Goal: Check status: Check status

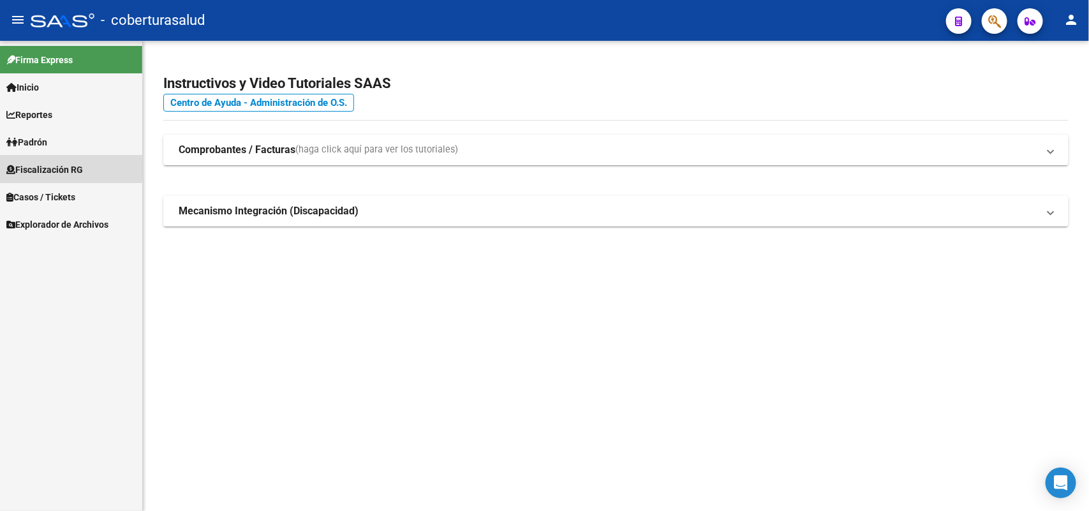
click at [63, 167] on span "Fiscalización RG" at bounding box center [44, 170] width 77 height 14
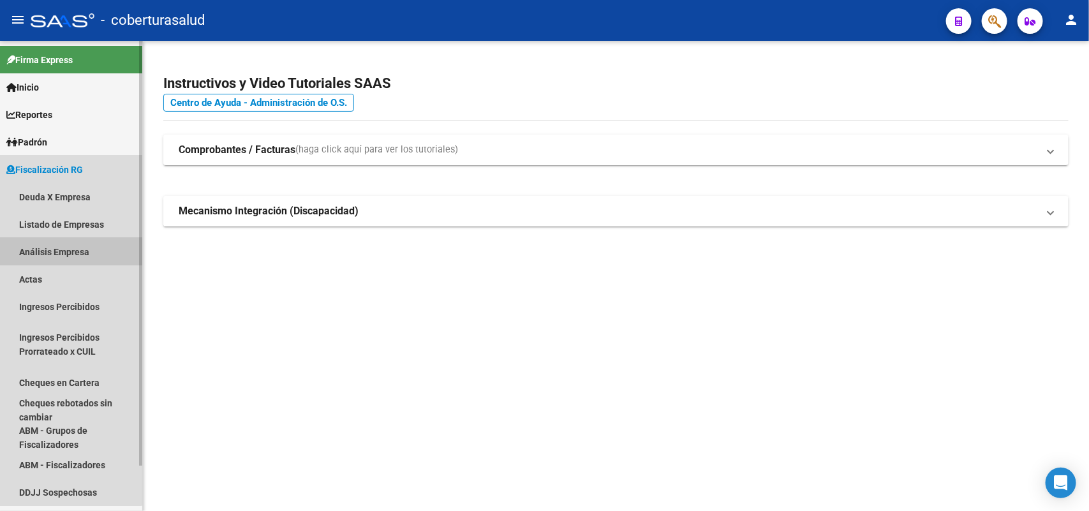
drag, startPoint x: 49, startPoint y: 251, endPoint x: 195, endPoint y: 180, distance: 162.4
click at [49, 250] on link "Análisis Empresa" at bounding box center [71, 251] width 142 height 27
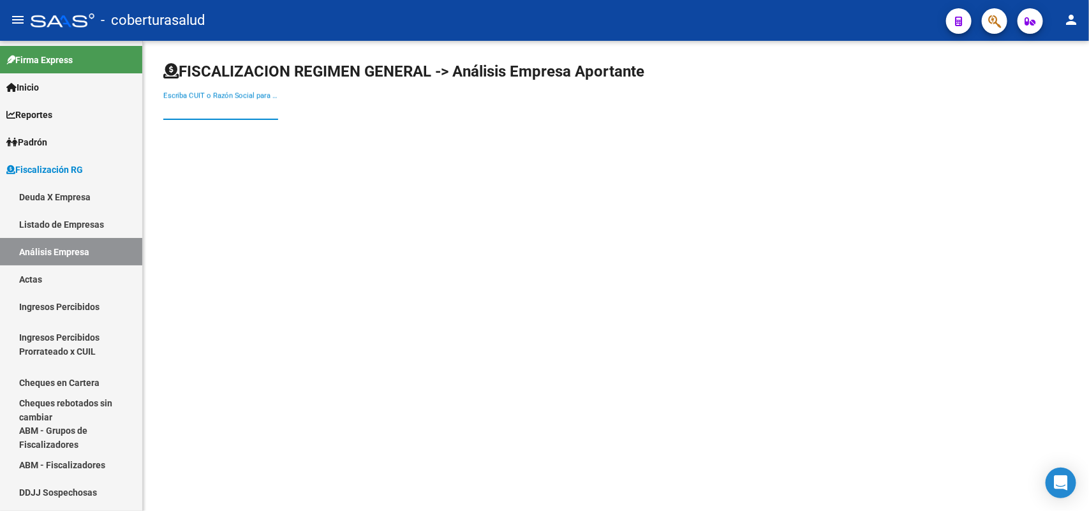
click at [259, 110] on input "Escriba CUIT o Razón Social para buscar" at bounding box center [220, 109] width 115 height 11
paste input "30702368770"
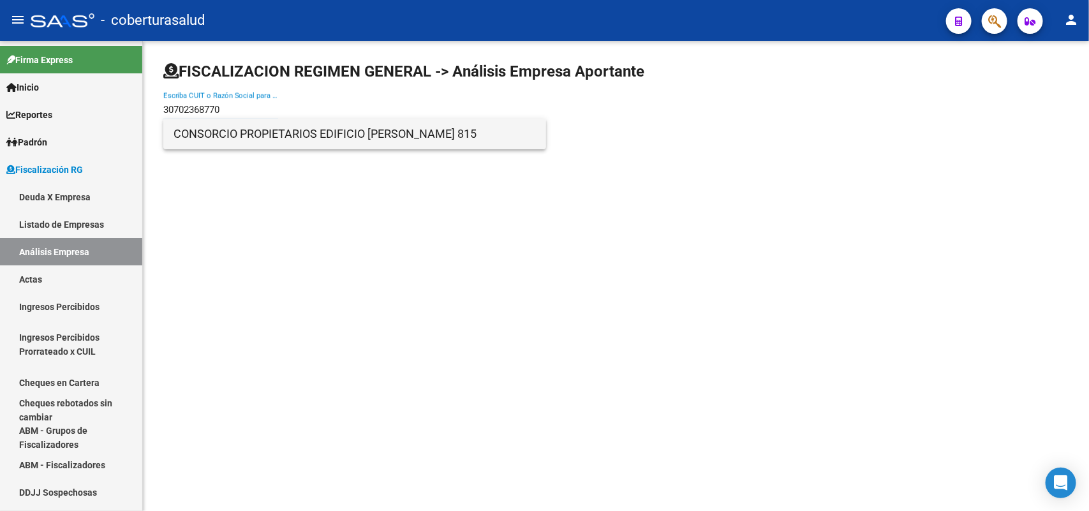
type input "30702368770"
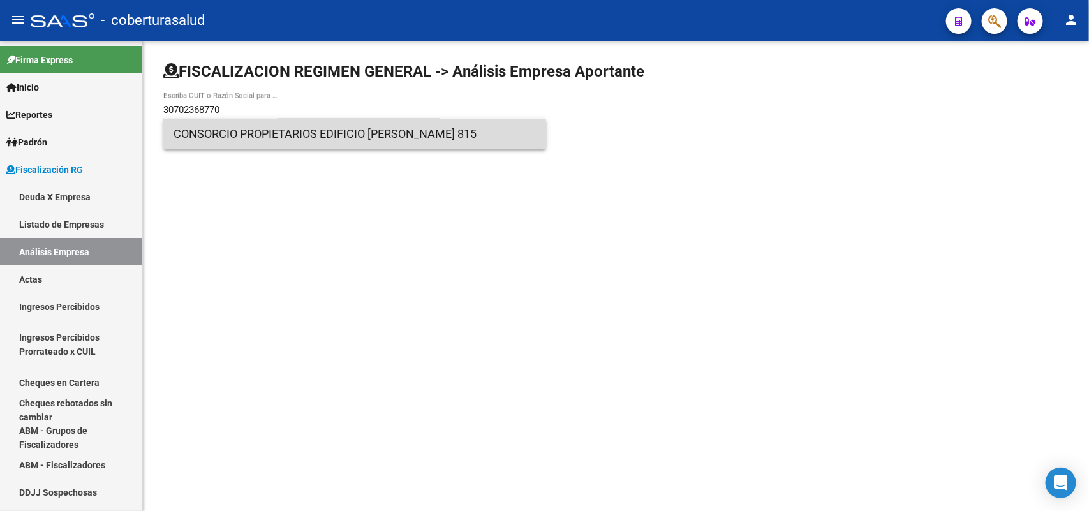
click at [250, 131] on span "CONSORCIO PROPIETARIOS EDIFICIO [PERSON_NAME] 815" at bounding box center [355, 134] width 362 height 31
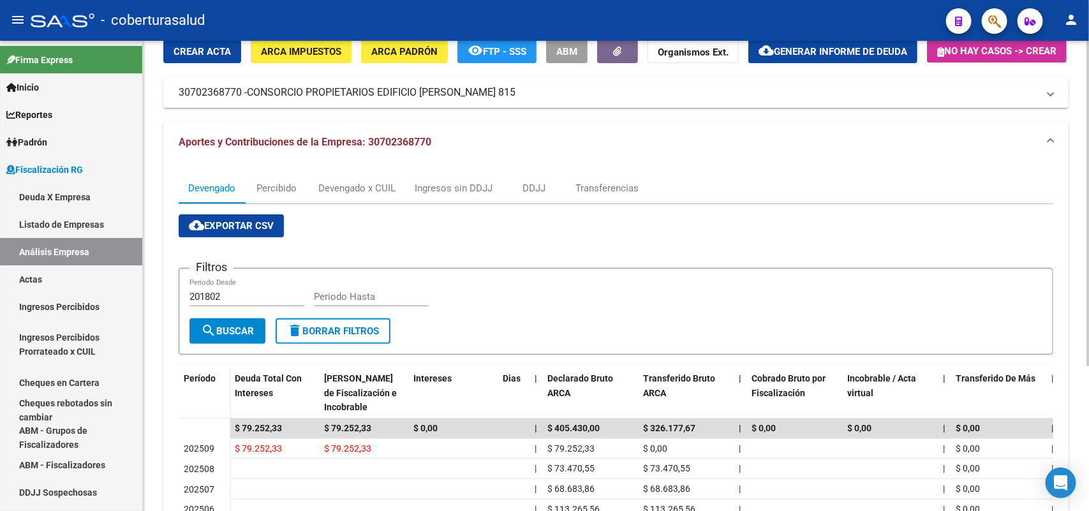
scroll to position [160, 0]
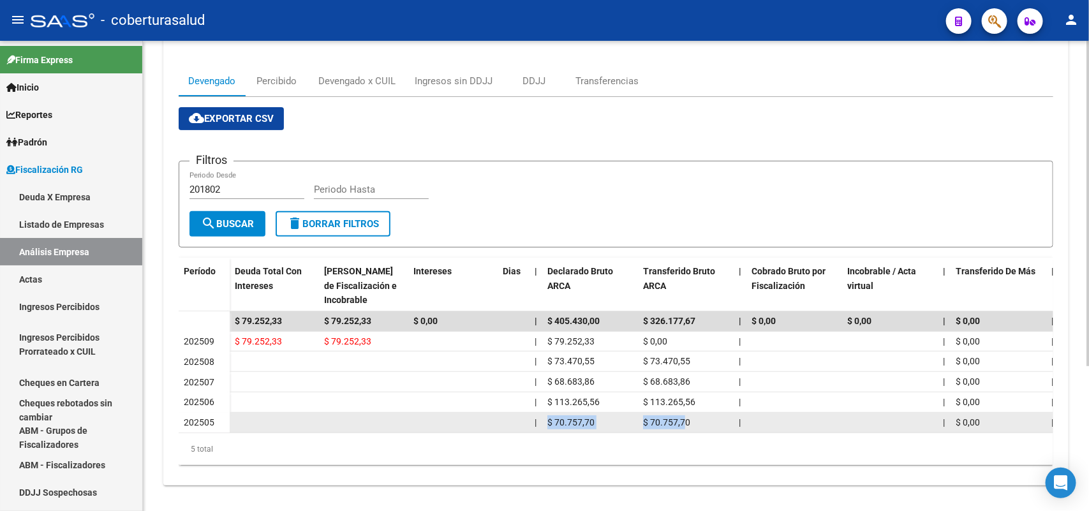
drag, startPoint x: 543, startPoint y: 454, endPoint x: 684, endPoint y: 448, distance: 141.2
click at [684, 433] on div "| $ 70.757,70 $ 70.757,70 | | $ 0,00 | $ 0,00 $ 0,00 | | $ 23.585,90 $ 23.585,9…" at bounding box center [992, 423] width 1525 height 20
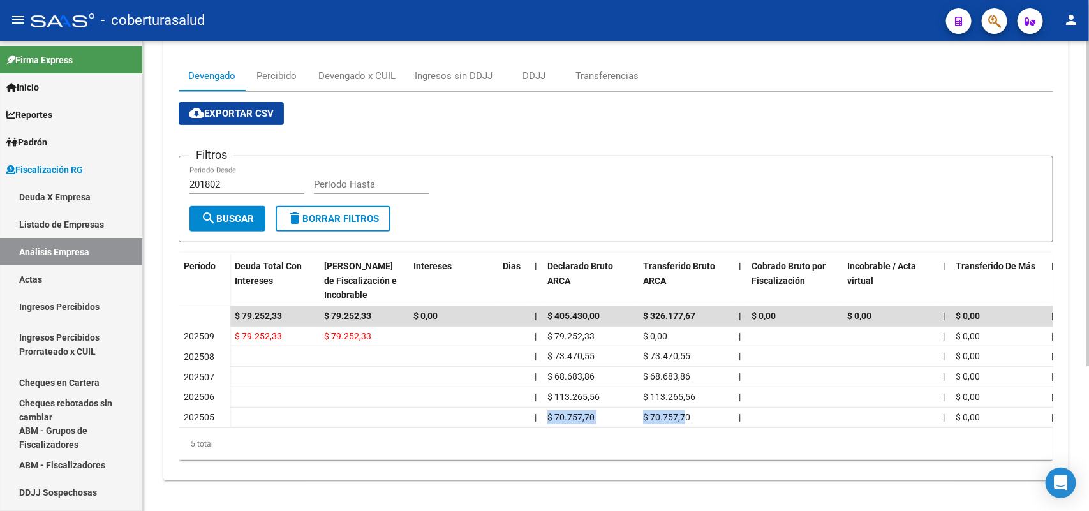
scroll to position [209, 0]
